Goal: Task Accomplishment & Management: Manage account settings

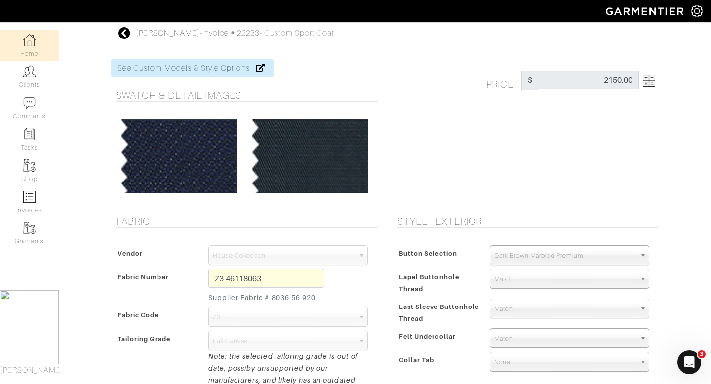
click at [36, 46] on link "Home" at bounding box center [29, 45] width 59 height 31
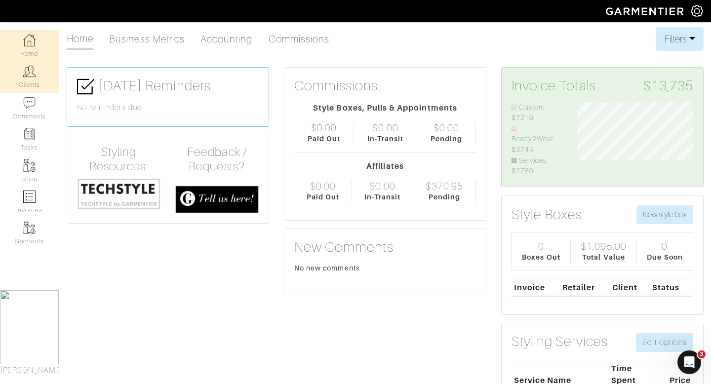
click at [38, 81] on link "Clients" at bounding box center [29, 76] width 59 height 31
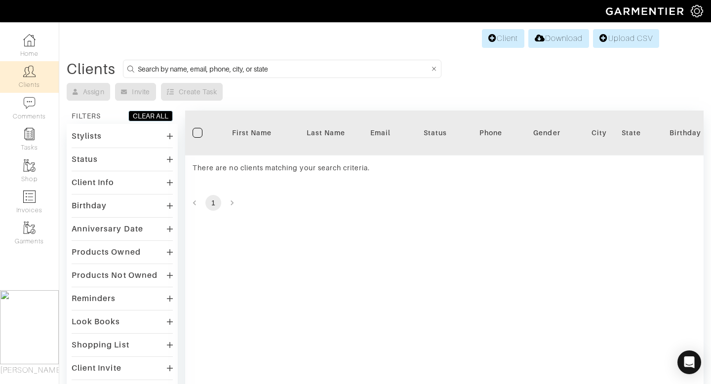
click at [280, 73] on input at bounding box center [284, 69] width 292 height 12
type input "[PERSON_NAME]"
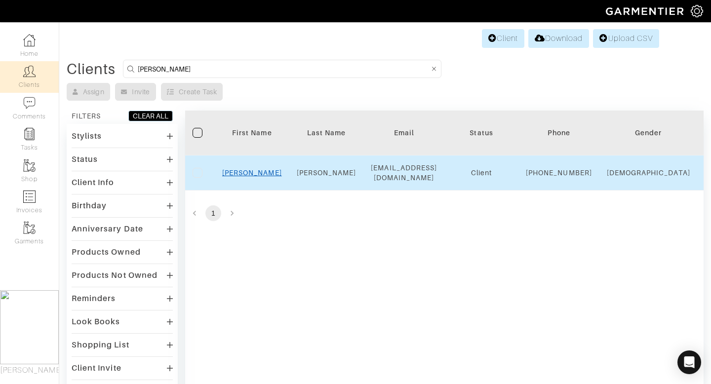
click at [244, 177] on link "LINDA" at bounding box center [252, 173] width 60 height 8
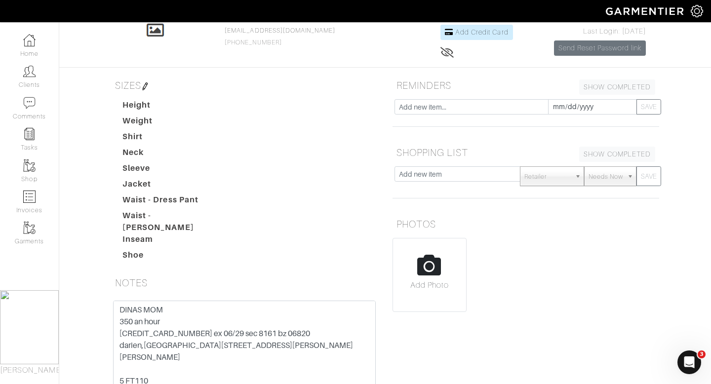
scroll to position [71, 0]
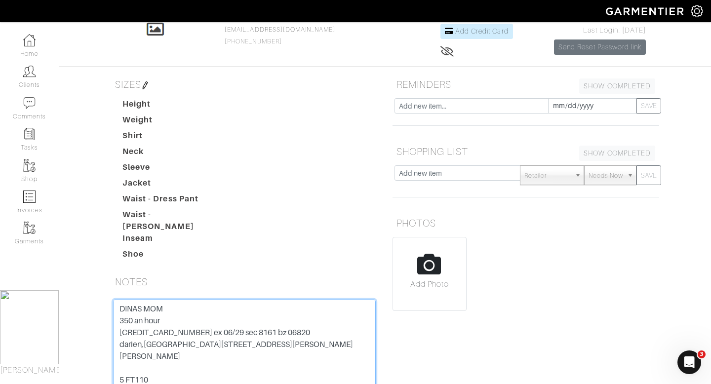
drag, startPoint x: 189, startPoint y: 326, endPoint x: 113, endPoint y: 322, distance: 77.1
click at [113, 322] on textarea "DINAS MOM 350 an hour [CREDIT_CARD_NUMBER] ex 06/29 sec 8161 bz 06820 darien,[G…" at bounding box center [244, 362] width 263 height 125
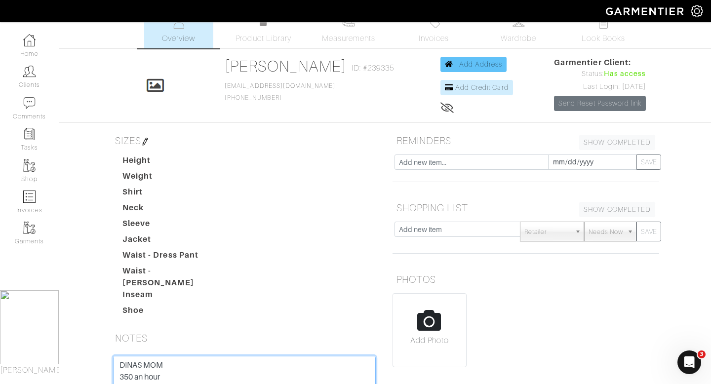
scroll to position [16, 0]
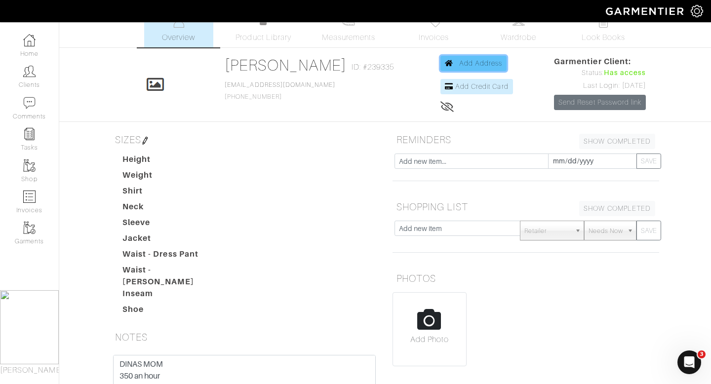
click at [482, 61] on span "Add Address" at bounding box center [480, 63] width 43 height 8
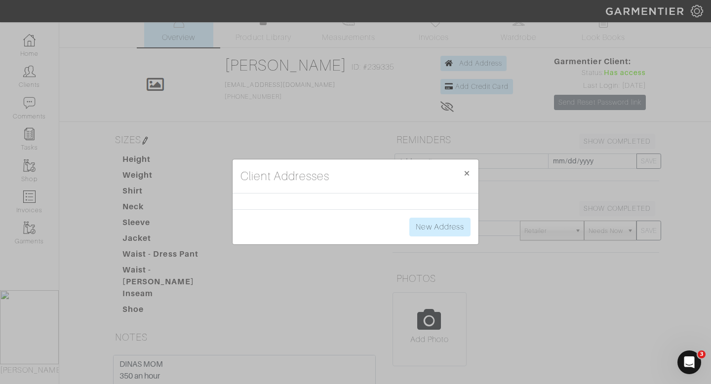
scroll to position [4, 0]
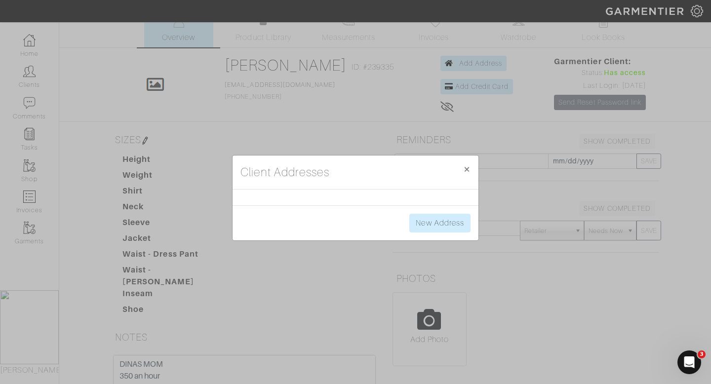
click at [605, 80] on div "Client Addresses × Close New Address" at bounding box center [355, 192] width 711 height 384
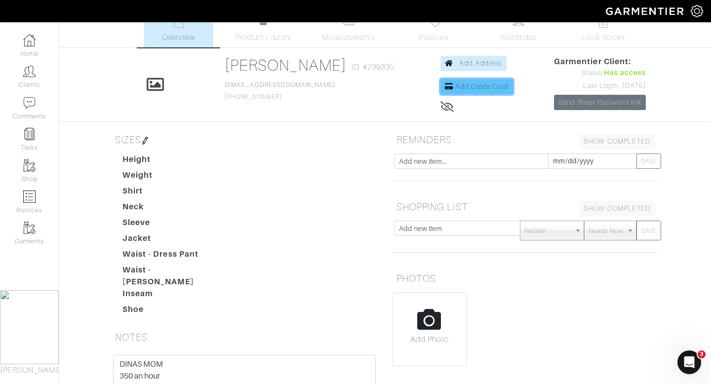
click at [497, 91] on link "Add Credit Card" at bounding box center [476, 86] width 73 height 15
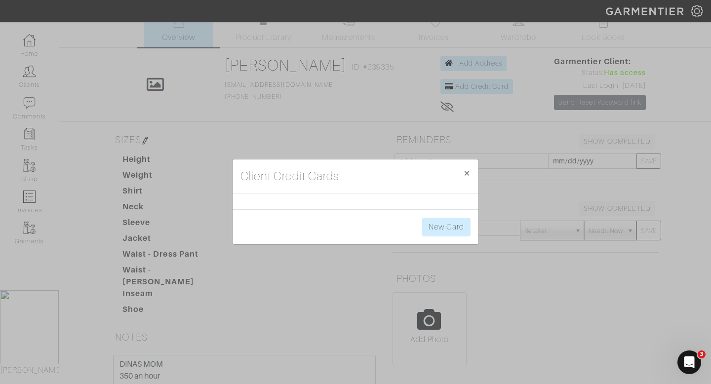
scroll to position [20, 0]
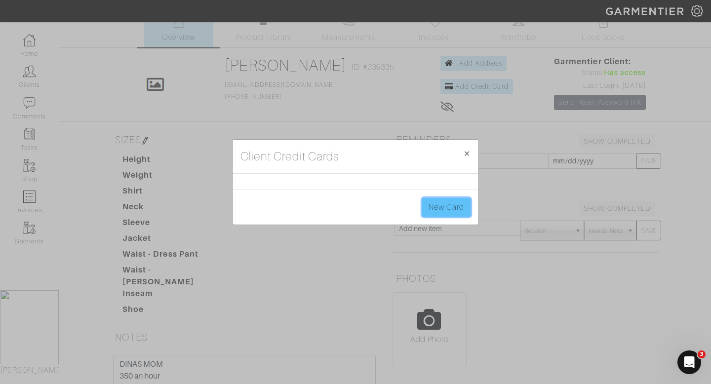
click at [454, 209] on link "New Card" at bounding box center [446, 207] width 48 height 19
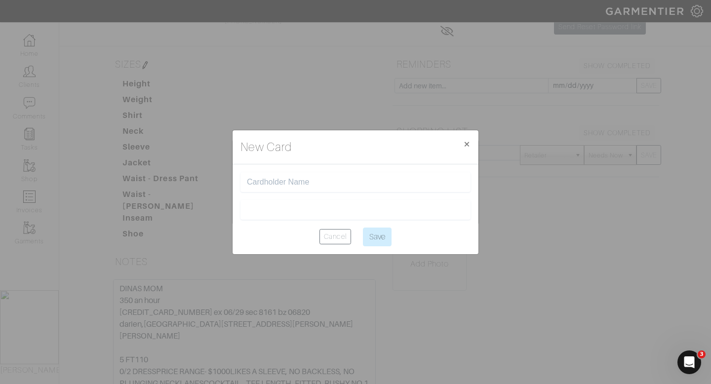
scroll to position [115, 0]
click at [278, 181] on input "text" at bounding box center [355, 182] width 217 height 9
type input "[PERSON_NAME]"
click at [297, 202] on div at bounding box center [355, 210] width 230 height 20
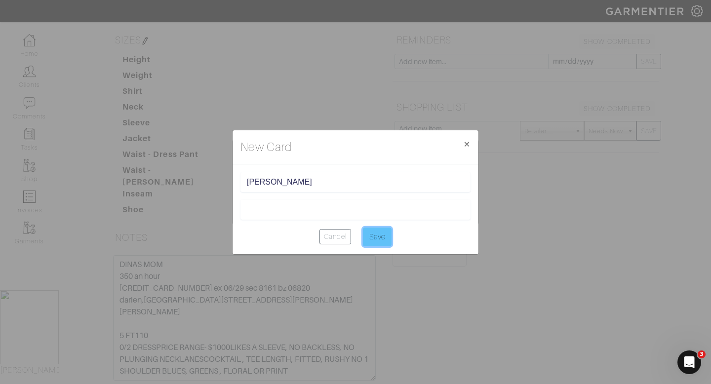
click at [377, 233] on input "Save" at bounding box center [377, 236] width 29 height 19
click at [373, 237] on input "Save" at bounding box center [377, 236] width 29 height 19
type input "Saving..."
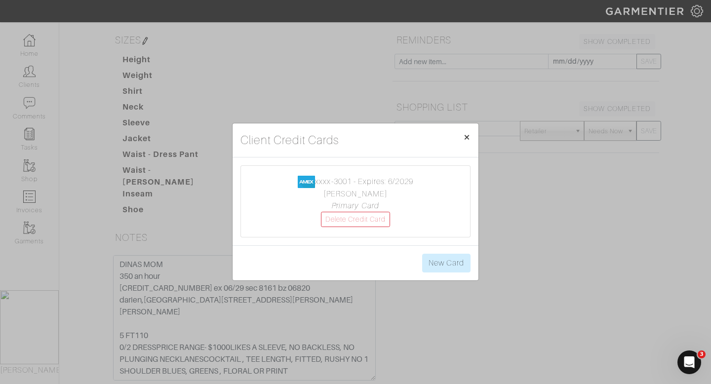
click at [471, 136] on button "× Close" at bounding box center [466, 137] width 23 height 28
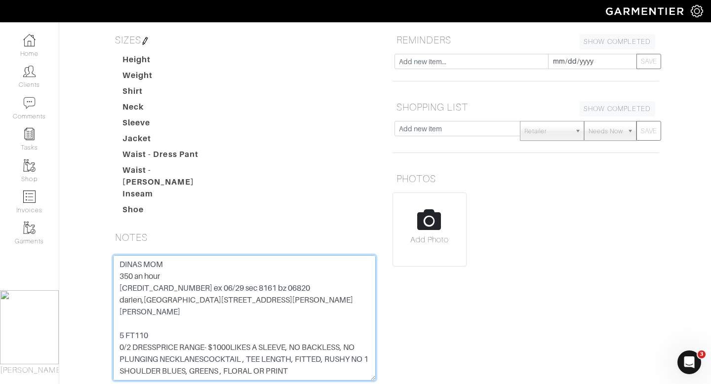
drag, startPoint x: 119, startPoint y: 304, endPoint x: 184, endPoint y: 306, distance: 64.7
click at [184, 306] on textarea "DINAS MOM 350 an hour [CREDIT_CARD_NUMBER] ex 06/29 sec 8161 bz 06820 darien,[G…" at bounding box center [244, 317] width 263 height 125
click at [219, 312] on textarea "DINAS MOM 350 an hour [CREDIT_CARD_NUMBER] ex 06/29 sec 8161 bz 06820 darien,[G…" at bounding box center [244, 317] width 263 height 125
click at [119, 295] on textarea "DINAS MOM 350 an hour [CREDIT_CARD_NUMBER] ex 06/29 sec 8161 bz 06820 darien,[G…" at bounding box center [244, 317] width 263 height 125
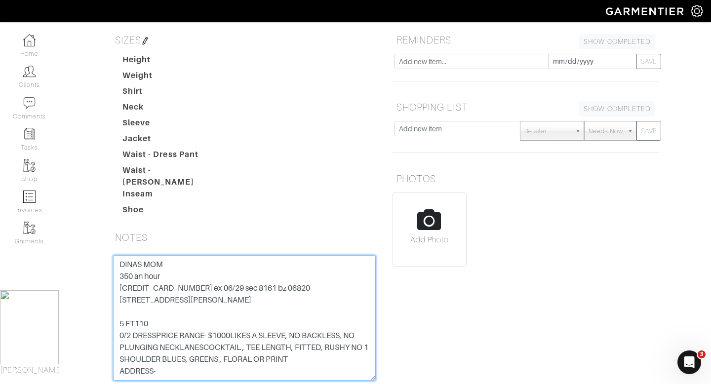
scroll to position [187, 0]
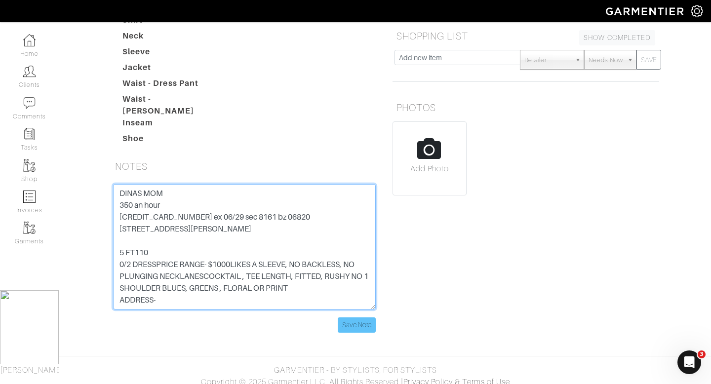
type textarea "DINAS MOM 350 an hour [CREDIT_CARD_NUMBER] ex 06/29 sec 8161 bz 06820 [STREET_A…"
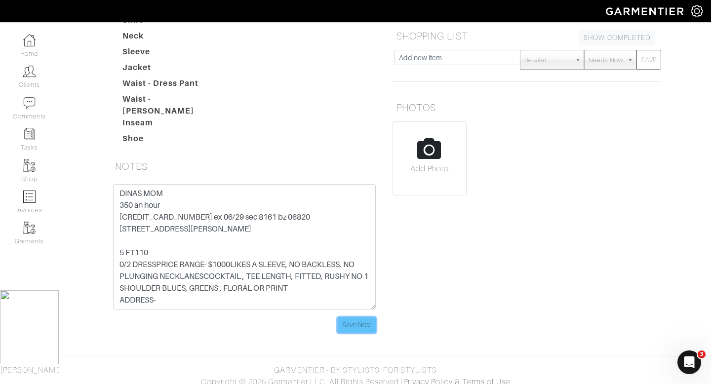
click at [355, 318] on input "Save Note" at bounding box center [357, 324] width 38 height 15
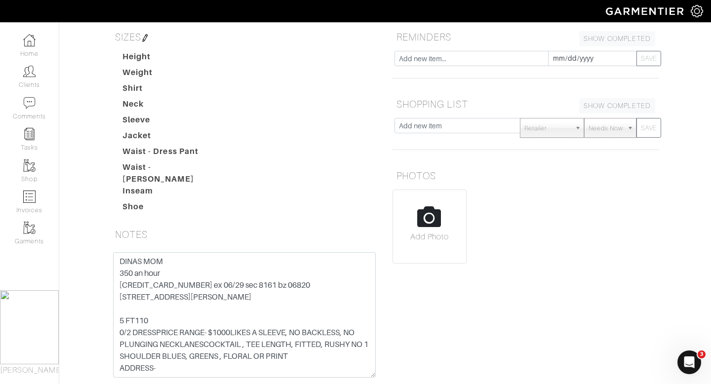
scroll to position [0, 0]
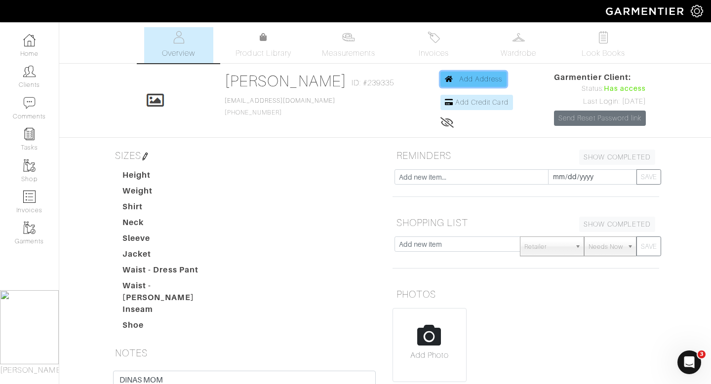
click at [467, 82] on span "Add Address" at bounding box center [480, 79] width 43 height 8
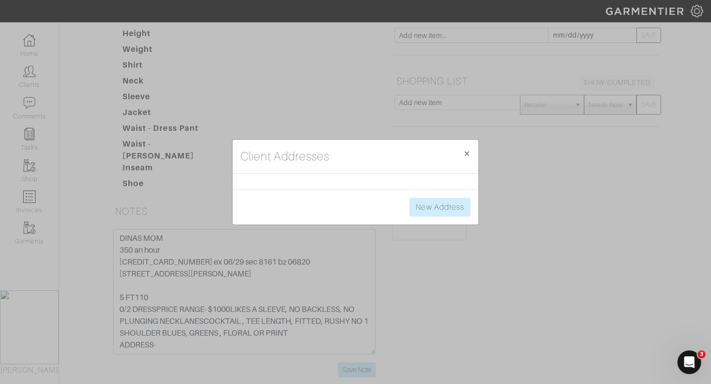
scroll to position [165, 0]
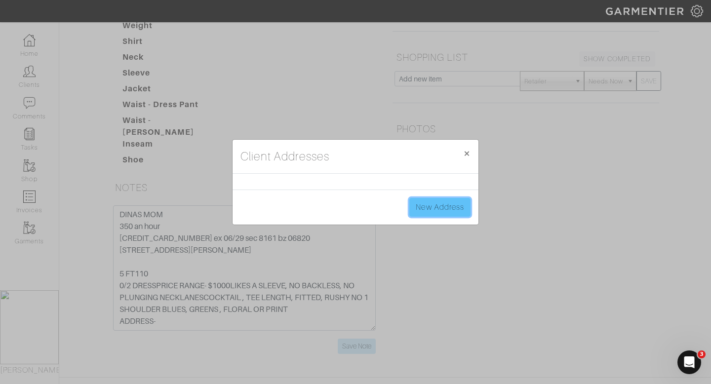
click at [436, 203] on link "New Address" at bounding box center [439, 207] width 61 height 19
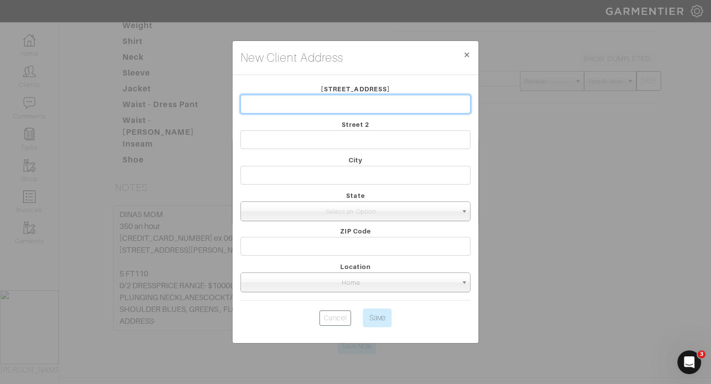
click at [291, 106] on input "text" at bounding box center [355, 104] width 230 height 19
type input "[STREET_ADDRESS]"
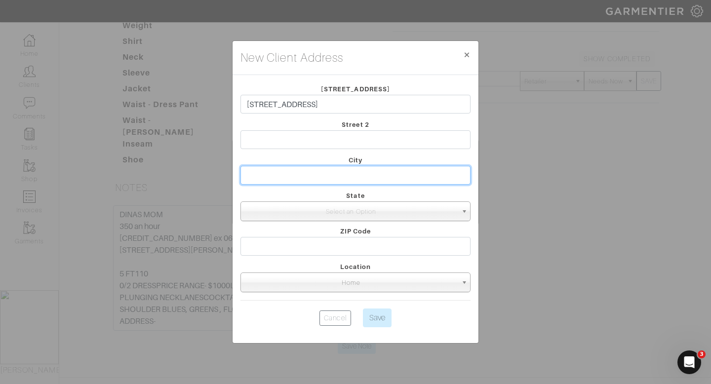
click at [264, 168] on input "text" at bounding box center [355, 175] width 230 height 19
click at [264, 175] on input "text" at bounding box center [355, 175] width 230 height 19
type input "darien"
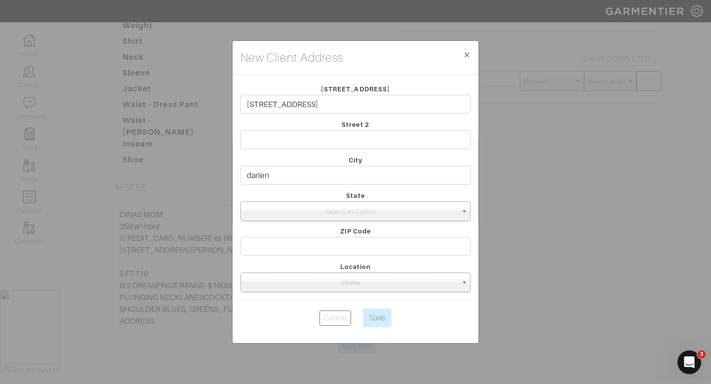
click at [264, 219] on span "Select an Option" at bounding box center [351, 212] width 212 height 20
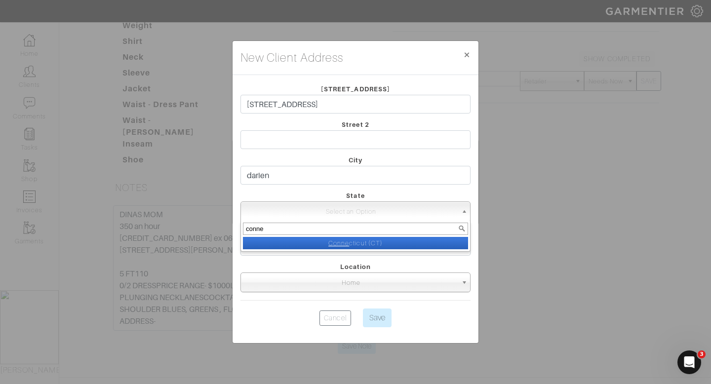
type input "conne"
click at [343, 248] on li "Conne cticut (CT)" at bounding box center [355, 243] width 225 height 12
select select "12"
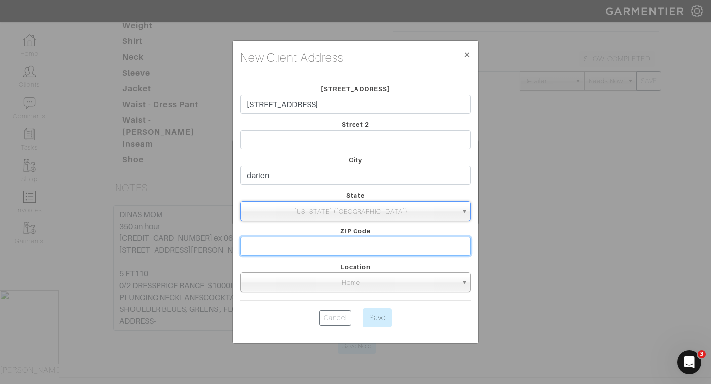
click at [330, 251] on input "text" at bounding box center [355, 246] width 230 height 19
type input "06820"
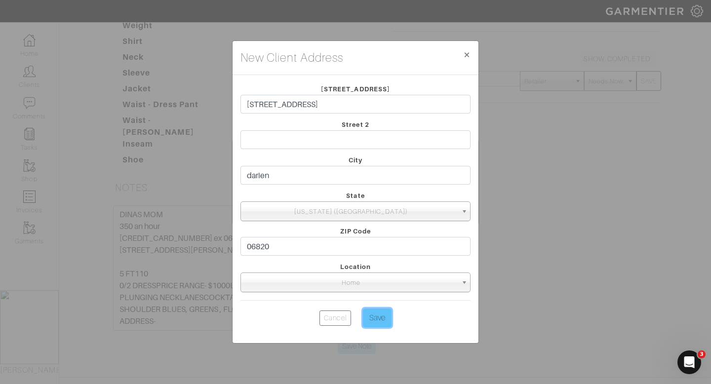
click at [374, 317] on input "Save" at bounding box center [377, 317] width 29 height 19
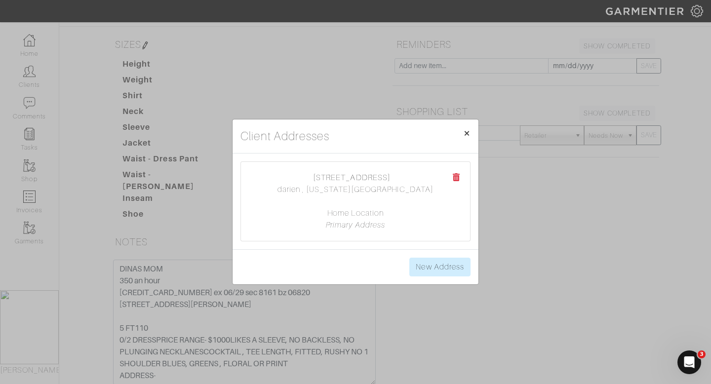
drag, startPoint x: 466, startPoint y: 135, endPoint x: 464, endPoint y: 174, distance: 39.0
click at [466, 135] on span "×" at bounding box center [466, 132] width 7 height 13
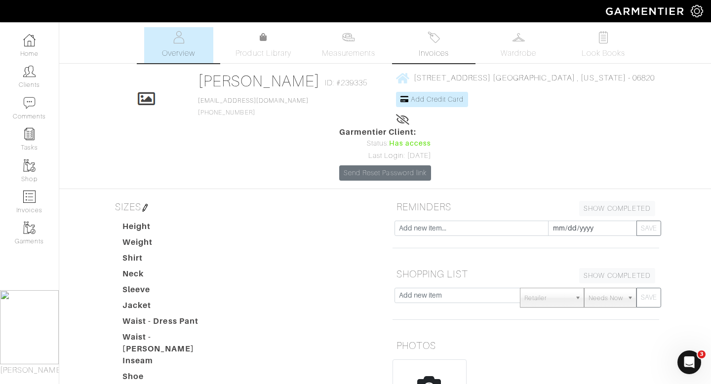
click at [418, 36] on link "Invoices" at bounding box center [433, 45] width 69 height 36
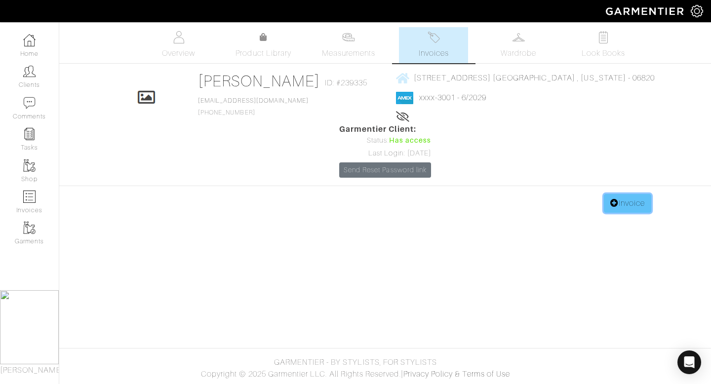
click at [632, 194] on link "Invoice" at bounding box center [627, 203] width 47 height 19
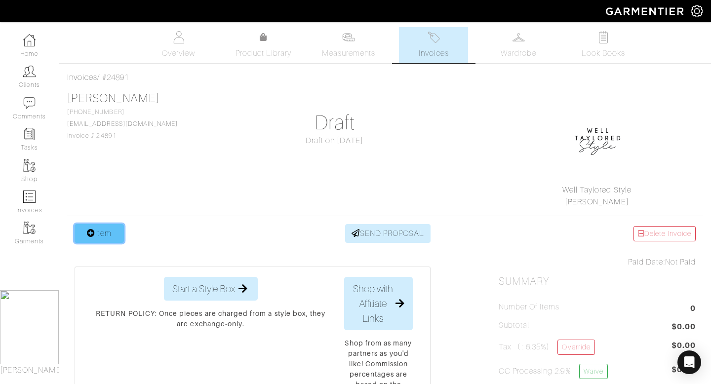
click at [98, 229] on link "Item" at bounding box center [99, 233] width 49 height 19
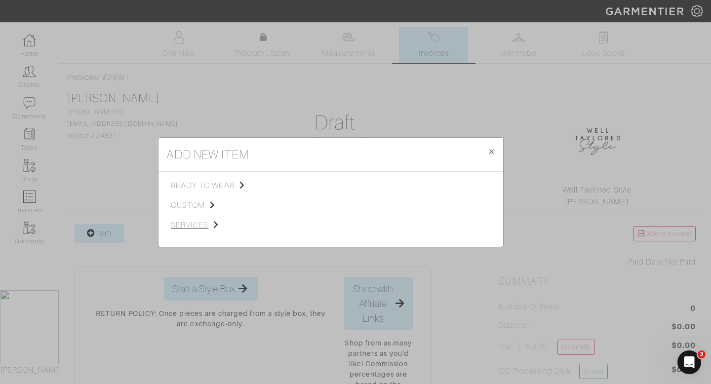
click at [200, 226] on span "services" at bounding box center [220, 225] width 99 height 12
click at [296, 184] on span "Styling Service" at bounding box center [309, 185] width 49 height 8
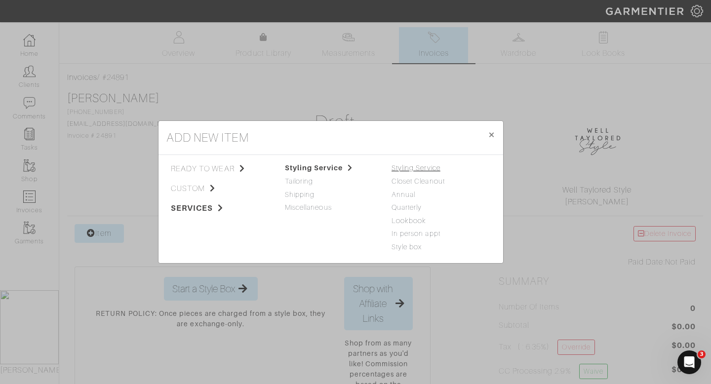
click at [401, 171] on link "Styling Service" at bounding box center [415, 168] width 49 height 8
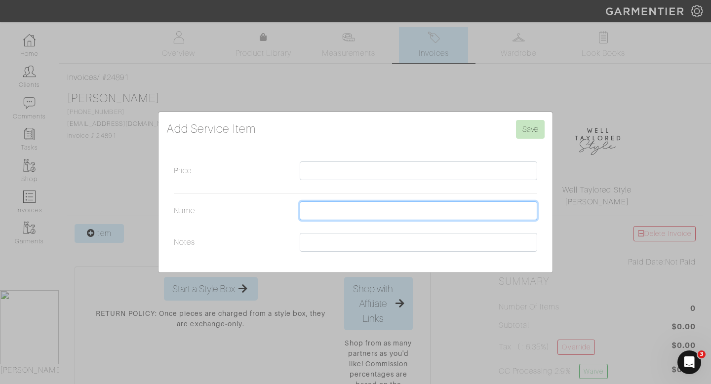
click at [334, 216] on input "Name" at bounding box center [418, 210] width 237 height 19
type input "3"
type input "350 x 6hrs"
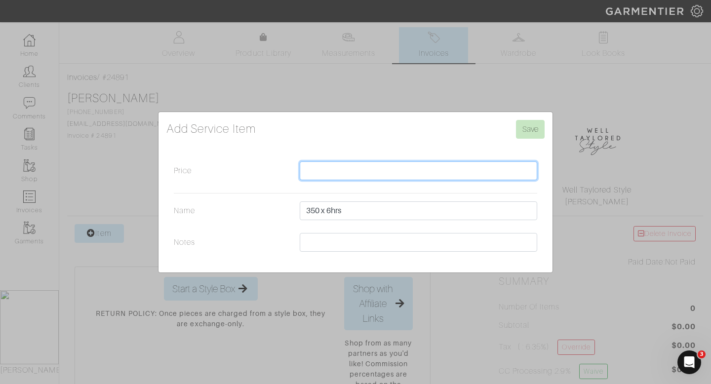
click at [334, 179] on input "Price" at bounding box center [418, 170] width 237 height 19
type input "2100"
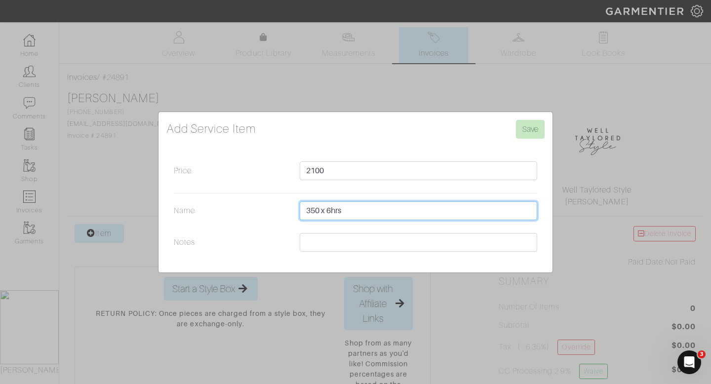
click at [361, 213] on input "350 x 6hrs" at bounding box center [418, 210] width 237 height 19
type input "350 x 6hrs (dina + linda shop)"
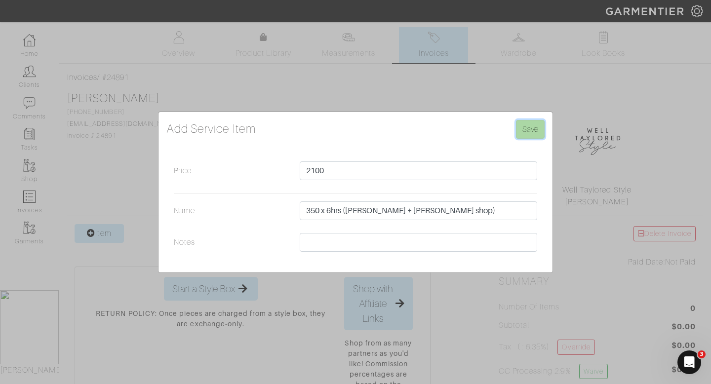
click at [521, 132] on input "Save" at bounding box center [530, 129] width 29 height 19
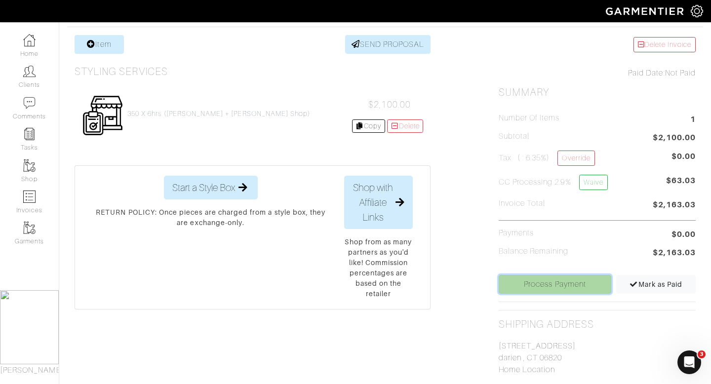
click at [528, 278] on link "Process Payment" at bounding box center [554, 284] width 113 height 19
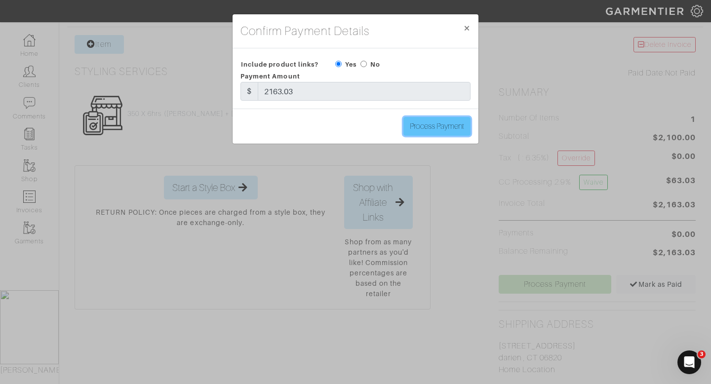
click at [416, 119] on input "Process Payment" at bounding box center [436, 126] width 67 height 19
type input "Process Payment"
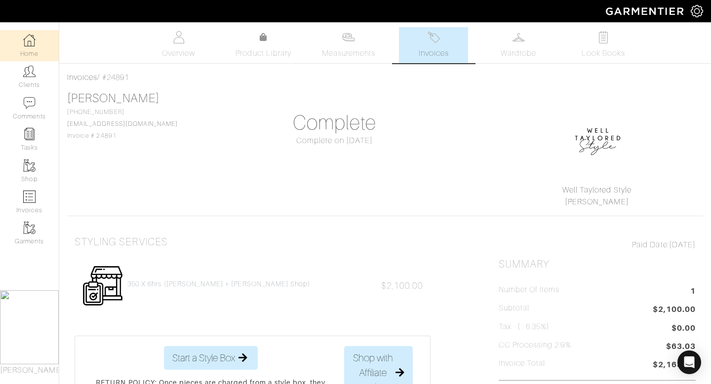
click at [41, 45] on link "Home" at bounding box center [29, 45] width 59 height 31
